Goal: Navigation & Orientation: Find specific page/section

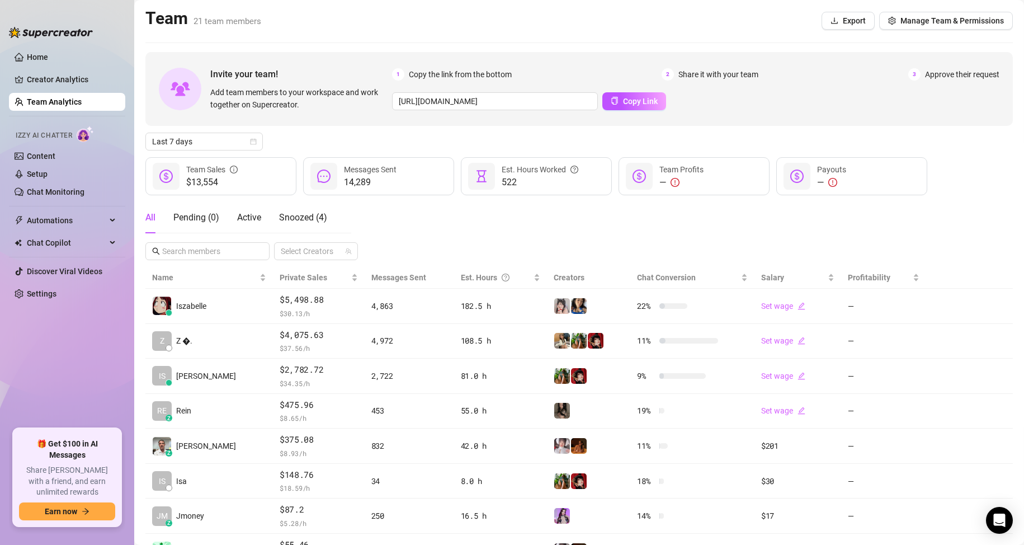
click at [44, 384] on ul "Home Creator Analytics Team Analytics Izzy AI Chatter Content Setup Chat Monito…" at bounding box center [67, 234] width 116 height 380
click at [63, 389] on ul "Home Creator Analytics Team Analytics Izzy AI Chatter Content Setup Chat Monito…" at bounding box center [67, 234] width 116 height 380
click at [84, 371] on ul "Home Creator Analytics Team Analytics Izzy AI Chatter Content Setup Chat Monito…" at bounding box center [67, 234] width 116 height 380
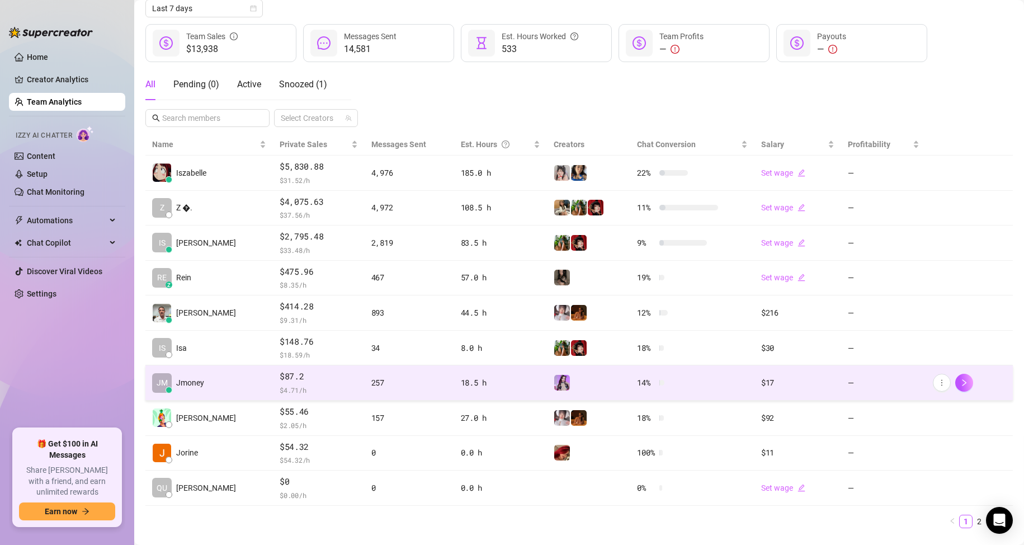
scroll to position [159, 0]
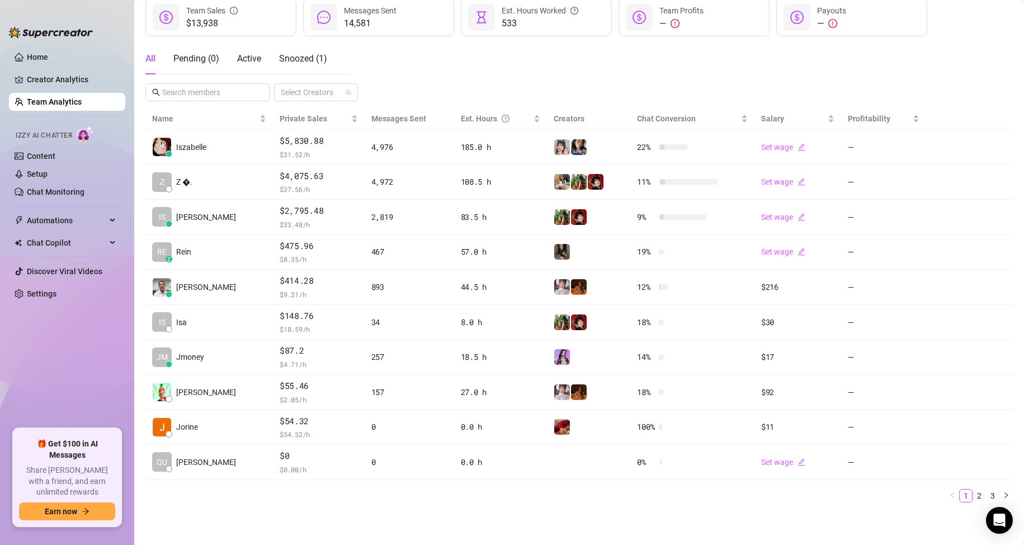
click at [465, 507] on div "Name Private Sales Messages Sent Est. Hours Creators Chat Conversion Salary Pro…" at bounding box center [579, 309] width 868 height 403
click at [55, 382] on ul "Home Creator Analytics Team Analytics Izzy AI Chatter Content Setup Chat Monito…" at bounding box center [67, 234] width 116 height 380
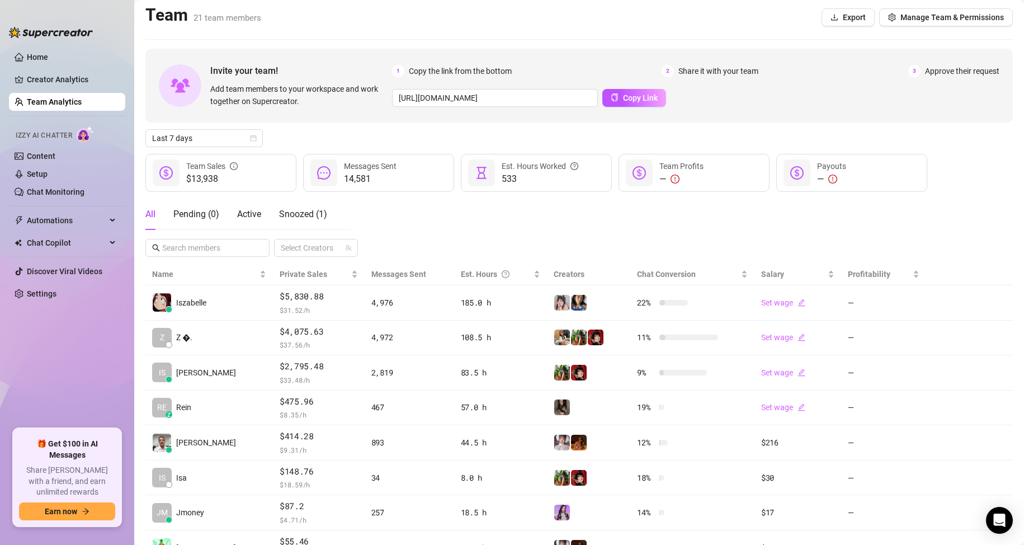
scroll to position [0, 0]
